Goal: Task Accomplishment & Management: Complete application form

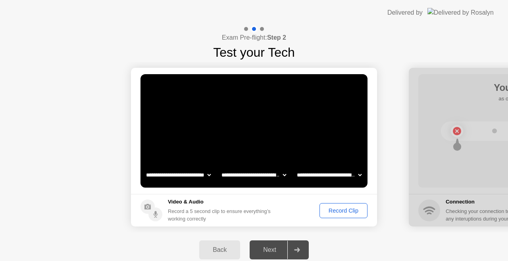
select select "**********"
select select "*******"
click at [328, 215] on button "Record Clip" at bounding box center [343, 210] width 48 height 15
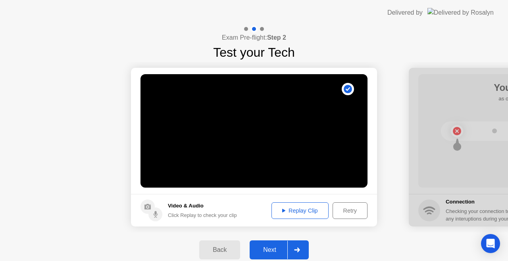
click at [275, 249] on div "Next" at bounding box center [269, 249] width 35 height 7
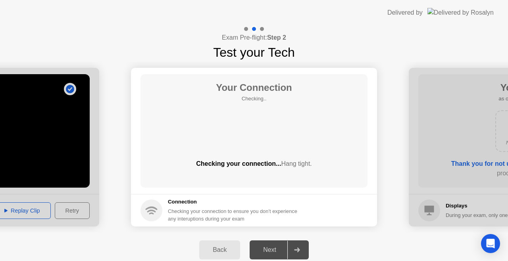
click at [296, 134] on div "Your Connection Checking.. Checking your connection... Hang tight." at bounding box center [253, 130] width 227 height 113
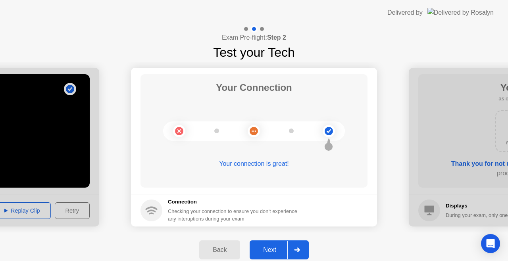
click at [296, 248] on icon at bounding box center [297, 250] width 6 height 5
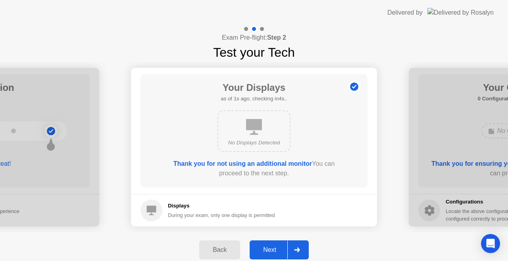
click at [291, 248] on div at bounding box center [296, 250] width 19 height 18
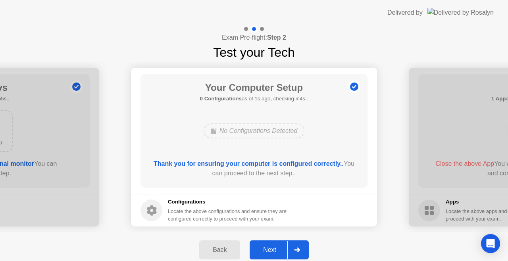
click at [291, 248] on div at bounding box center [296, 250] width 19 height 18
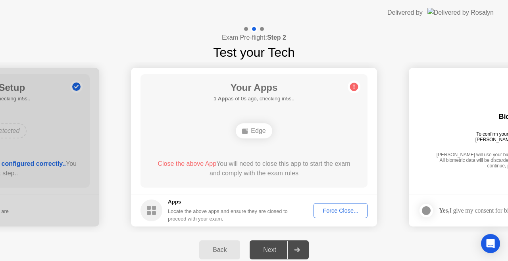
click at [333, 209] on div "Force Close..." at bounding box center [340, 210] width 48 height 6
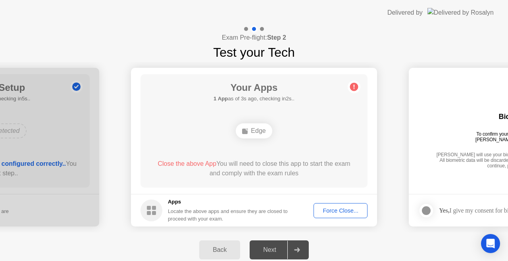
click at [355, 213] on div "Force Close..." at bounding box center [340, 210] width 48 height 6
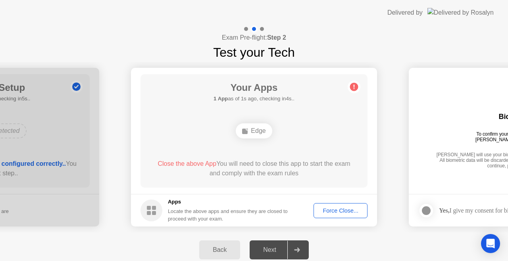
click at [305, 250] on div at bounding box center [296, 250] width 19 height 18
click at [301, 251] on div at bounding box center [296, 250] width 19 height 18
click at [275, 218] on div "Locate the above apps and ensure they are closed to proceed with your exam." at bounding box center [228, 214] width 120 height 15
click at [267, 130] on div "Edge" at bounding box center [254, 130] width 36 height 15
click at [272, 217] on div "Locate the above apps and ensure they are closed to proceed with your exam." at bounding box center [228, 214] width 120 height 15
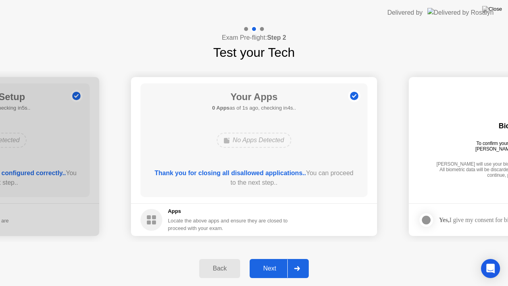
click at [286, 260] on button "Next" at bounding box center [279, 268] width 59 height 19
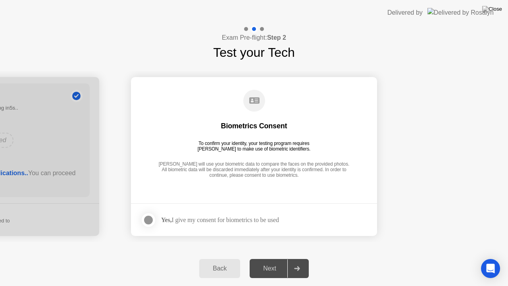
click at [156, 218] on label at bounding box center [150, 220] width 21 height 16
click at [269, 261] on button "Next" at bounding box center [279, 268] width 59 height 19
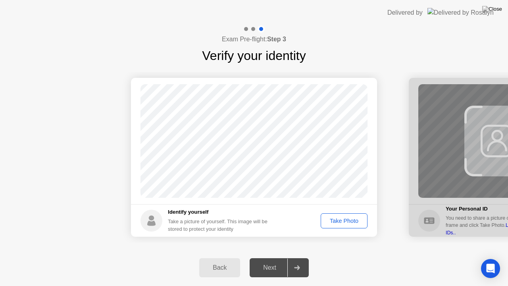
click at [336, 220] on div "Take Photo" at bounding box center [343, 220] width 41 height 6
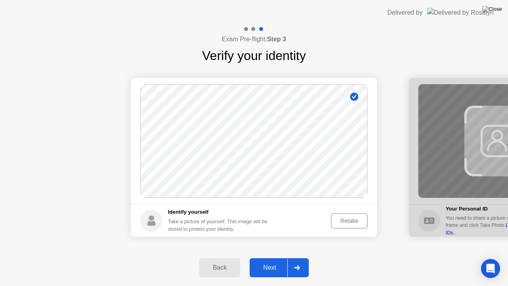
click at [339, 218] on div "Retake" at bounding box center [349, 220] width 31 height 6
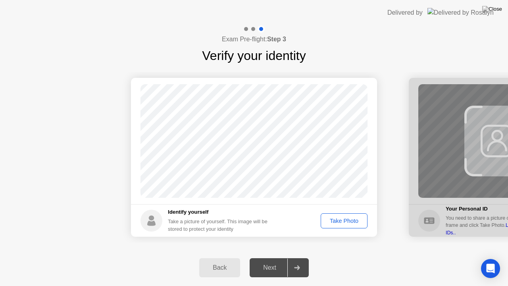
click at [330, 221] on div "Take Photo" at bounding box center [343, 220] width 41 height 6
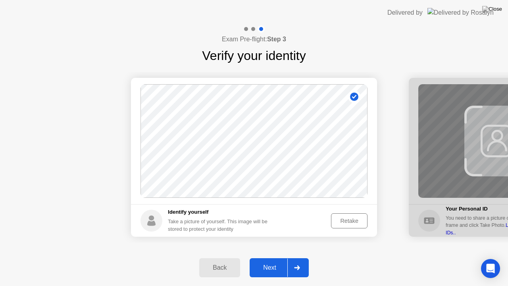
click at [271, 261] on div "Next" at bounding box center [269, 267] width 35 height 7
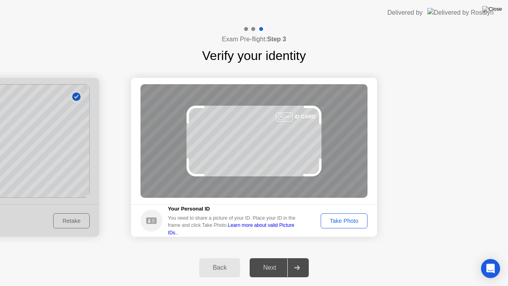
click at [338, 212] on footer "Your Personal ID You need to share a picture of your ID. Place your ID in the f…" at bounding box center [254, 220] width 246 height 33
click at [339, 221] on div "Take Photo" at bounding box center [343, 220] width 41 height 6
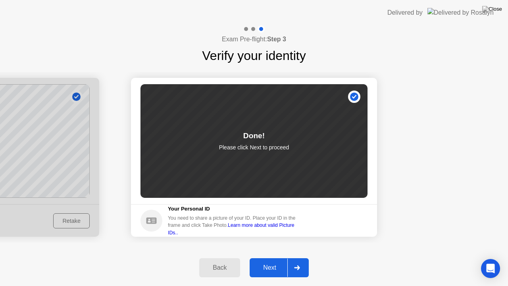
click at [283, 261] on div "Next" at bounding box center [269, 267] width 35 height 7
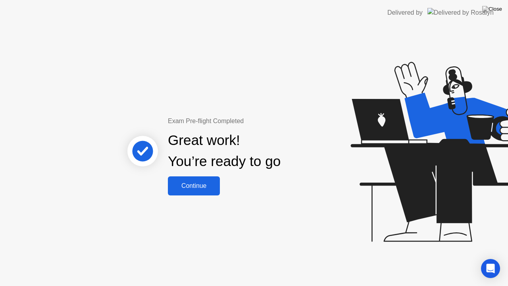
click at [197, 178] on button "Continue" at bounding box center [194, 185] width 52 height 19
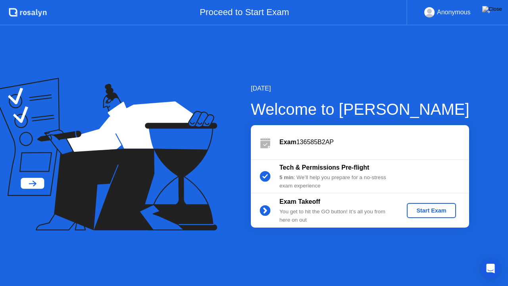
click at [417, 209] on div "Start Exam" at bounding box center [431, 210] width 42 height 6
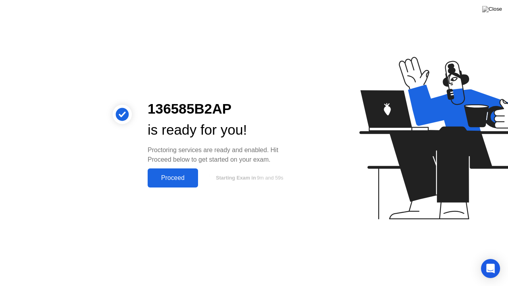
click at [163, 181] on div "Proceed" at bounding box center [173, 177] width 46 height 7
